Goal: Task Accomplishment & Management: Complete application form

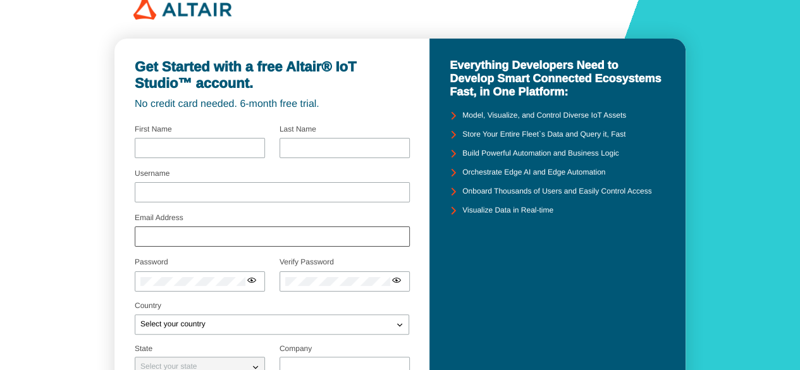
scroll to position [23, 0]
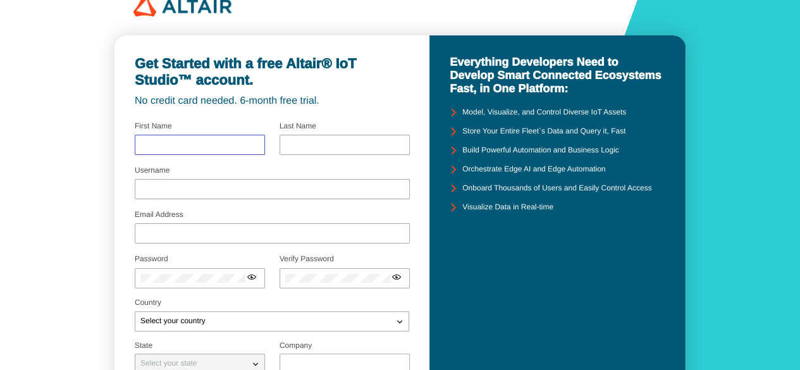
click at [230, 144] on input "text" at bounding box center [199, 144] width 119 height 9
type input "N/A"
type input "Naneeta"
type input "[EMAIL_ADDRESS][DOMAIN_NAME]"
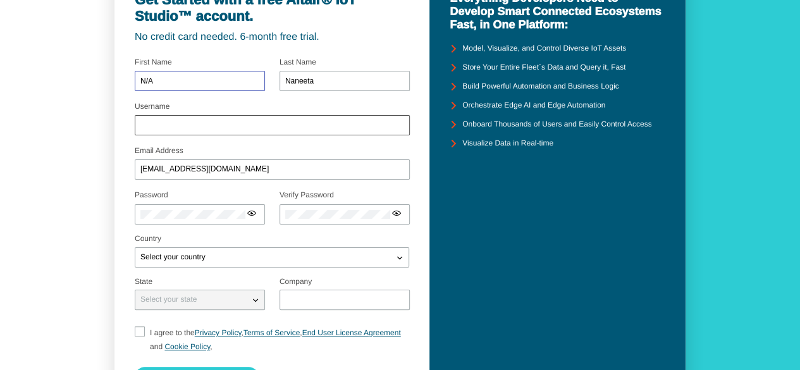
scroll to position [87, 0]
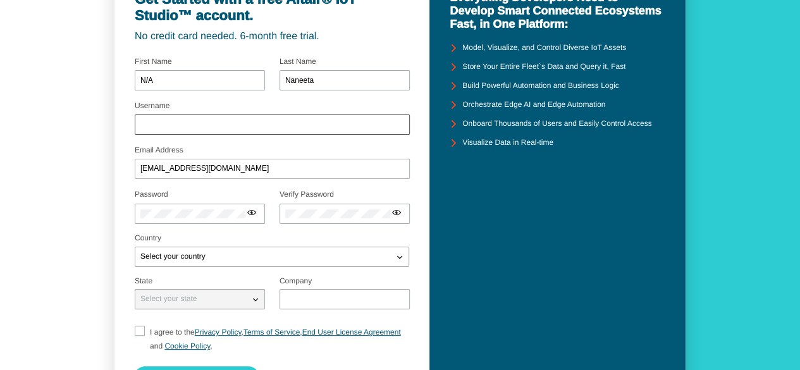
click at [231, 117] on div at bounding box center [272, 124] width 275 height 20
click at [231, 126] on input "Username" at bounding box center [272, 124] width 264 height 9
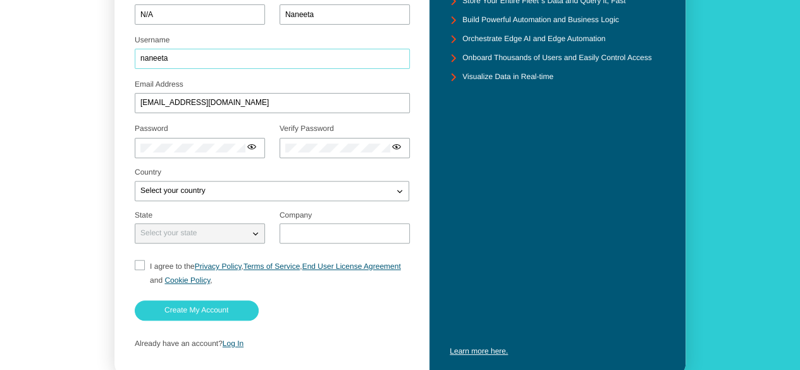
scroll to position [154, 0]
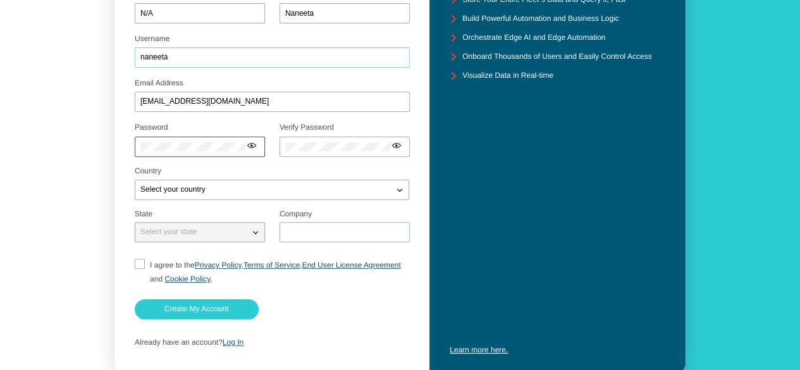
type input "naneeta"
click at [224, 190] on div "Select your country" at bounding box center [264, 189] width 258 height 13
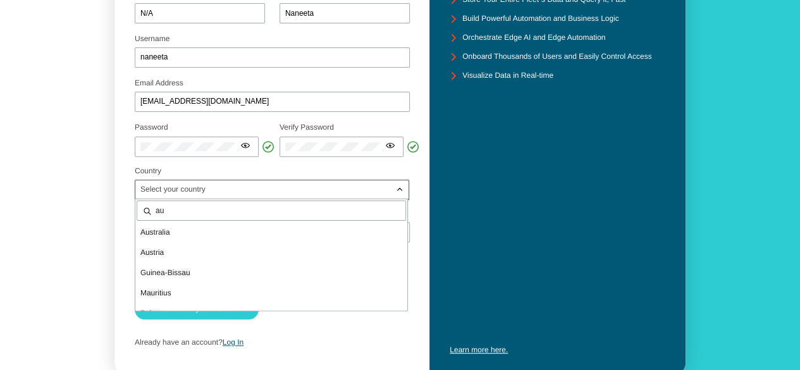
type input "aus"
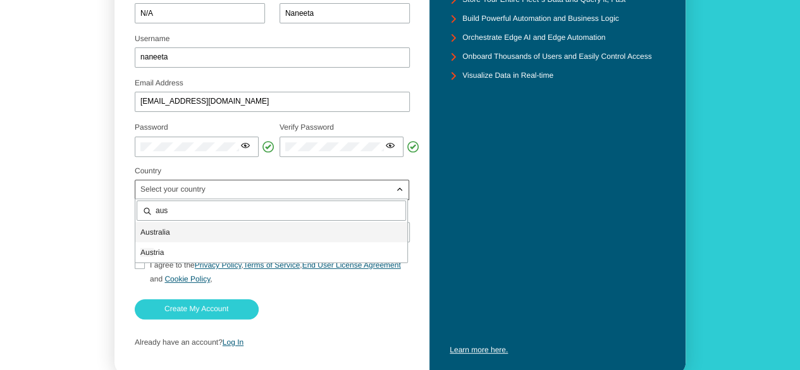
click at [206, 235] on p "Aus tralia" at bounding box center [271, 232] width 272 height 13
click at [206, 235] on div "Select your state" at bounding box center [192, 232] width 114 height 13
click at [257, 233] on iron-icon at bounding box center [255, 232] width 13 height 13
click at [314, 233] on input "text" at bounding box center [344, 232] width 119 height 9
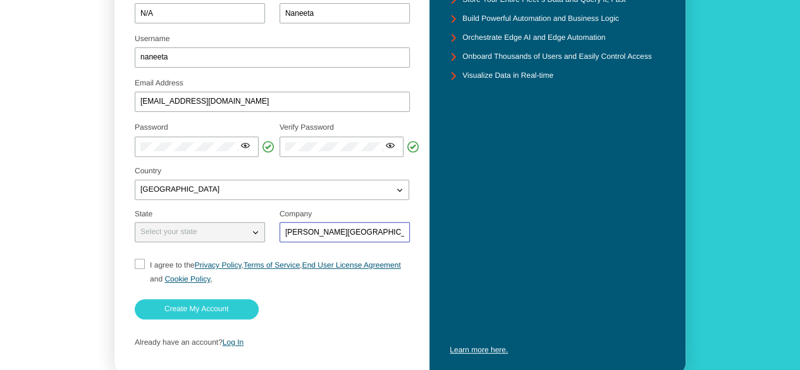
type input "[PERSON_NAME][GEOGRAPHIC_DATA]"
click at [137, 268] on input "I agree to the Privacy Policy , Terms of Service , End User License Agreement a…" at bounding box center [139, 272] width 8 height 27
checkbox input "true"
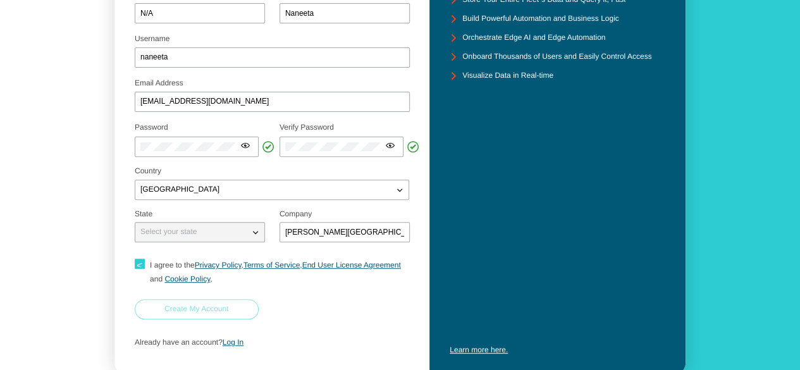
click at [0, 0] on slot "Create My Account" at bounding box center [0, 0] width 0 height 0
